Goal: Task Accomplishment & Management: Complete application form

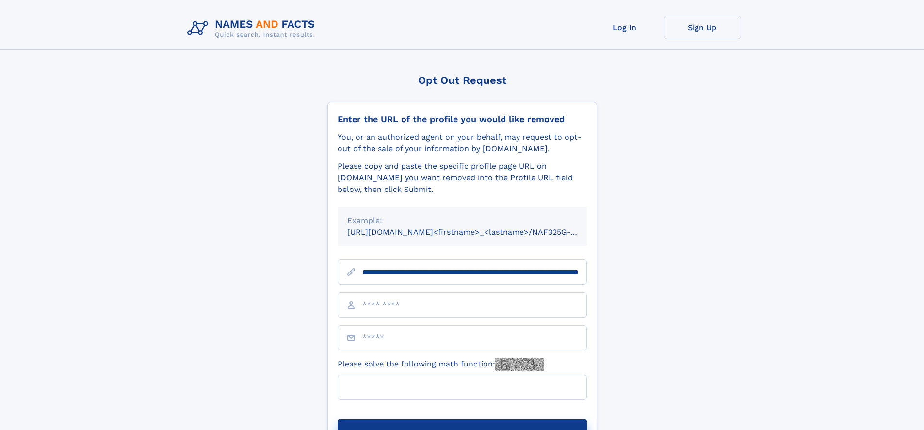
scroll to position [0, 96]
type input "**********"
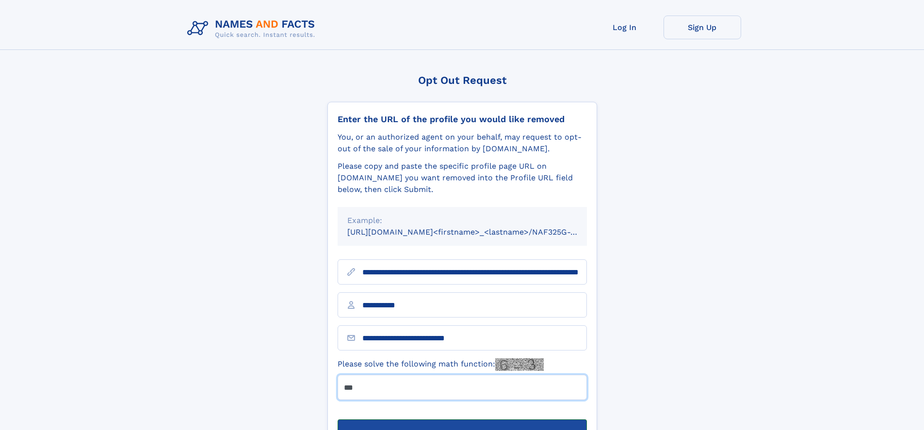
type input "***"
click at [462, 420] on button "Submit Opt Out Request" at bounding box center [462, 435] width 249 height 31
